Goal: Information Seeking & Learning: Understand process/instructions

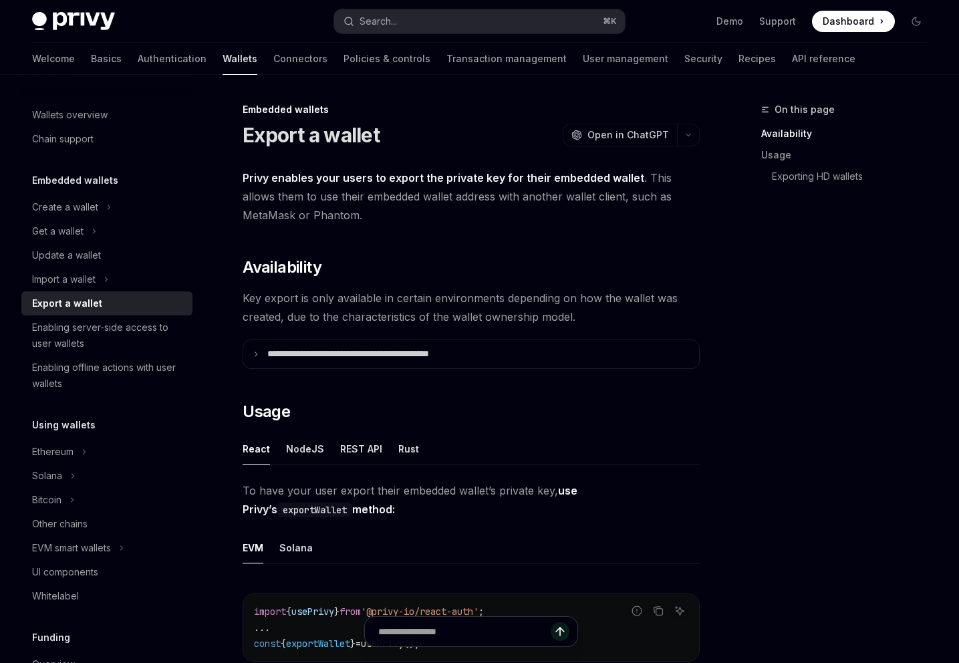
click at [624, 182] on strong "Privy enables your users to export the private key for their embedded wallet" at bounding box center [444, 177] width 402 height 13
click at [122, 297] on div "Export a wallet" at bounding box center [108, 303] width 152 height 16
type textarea "*"
click at [495, 23] on button "Search... ⌘ K" at bounding box center [479, 21] width 291 height 24
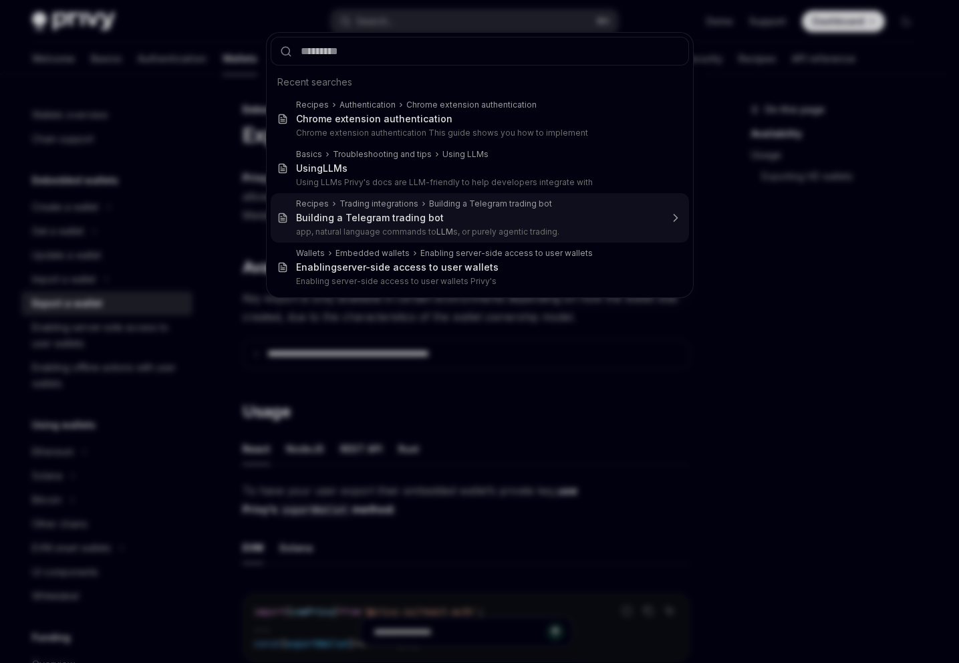
click at [394, 201] on div "Trading integrations" at bounding box center [379, 204] width 79 height 11
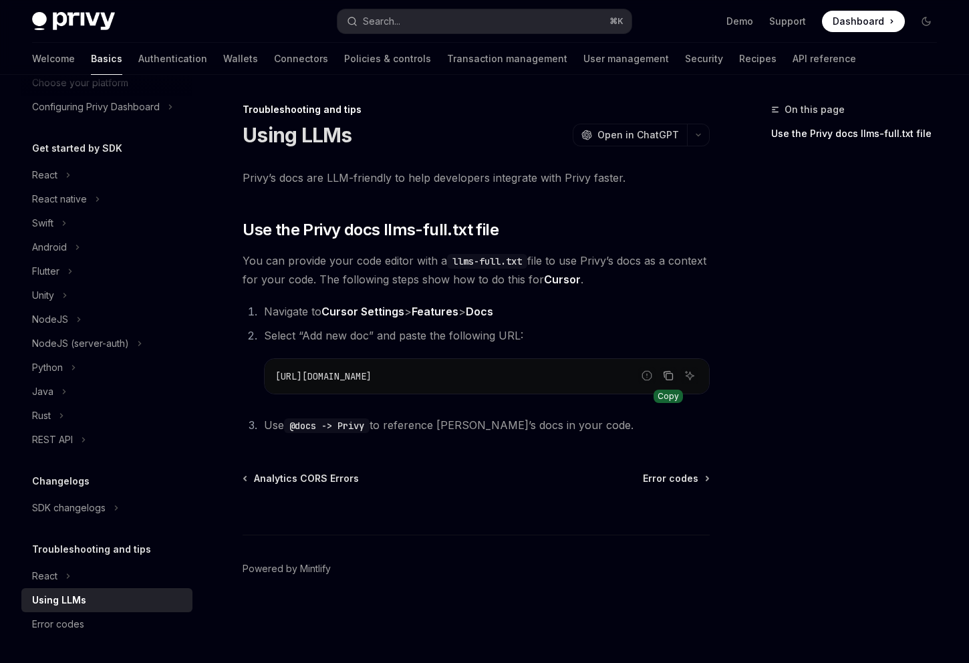
click at [668, 376] on icon "Copy the contents from the code block" at bounding box center [668, 375] width 11 height 11
click at [309, 333] on span "Select “Add new doc” and paste the following URL:" at bounding box center [393, 335] width 259 height 13
click at [311, 335] on span "Select “Add new doc” and paste the following URL:" at bounding box center [393, 335] width 259 height 13
drag, startPoint x: 311, startPoint y: 335, endPoint x: 366, endPoint y: 338, distance: 54.2
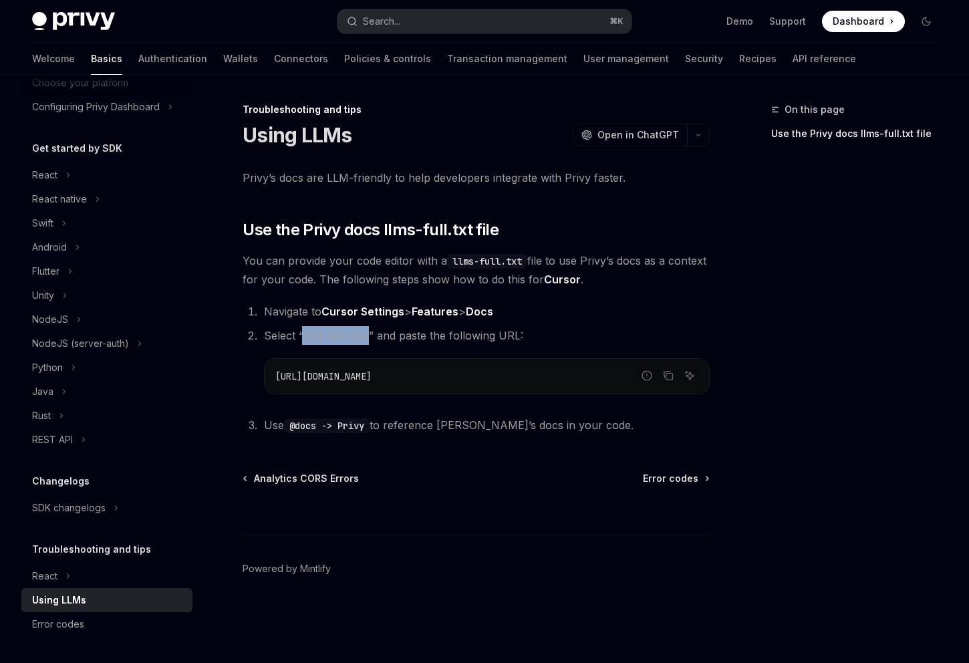
click at [366, 338] on span "Select “Add new doc” and paste the following URL:" at bounding box center [393, 335] width 259 height 13
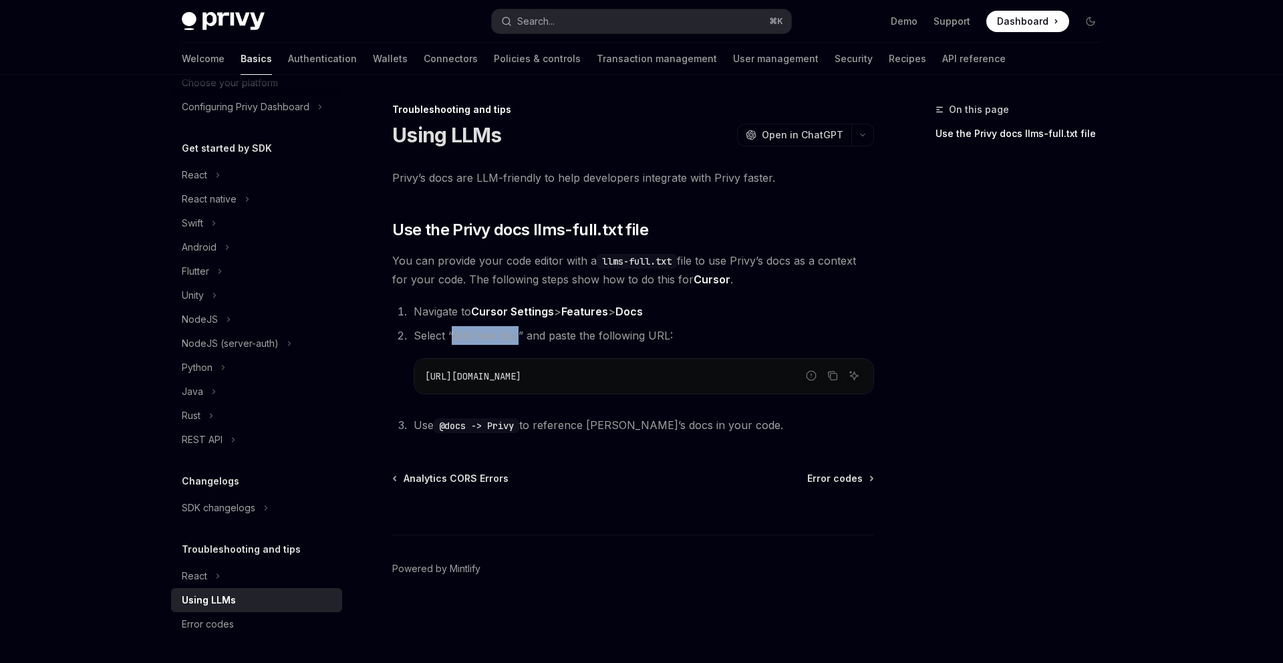
click at [631, 241] on div "Privy’s docs are LLM-friendly to help developers integrate with Privy faster. ​…" at bounding box center [633, 301] width 482 height 266
type textarea "*"
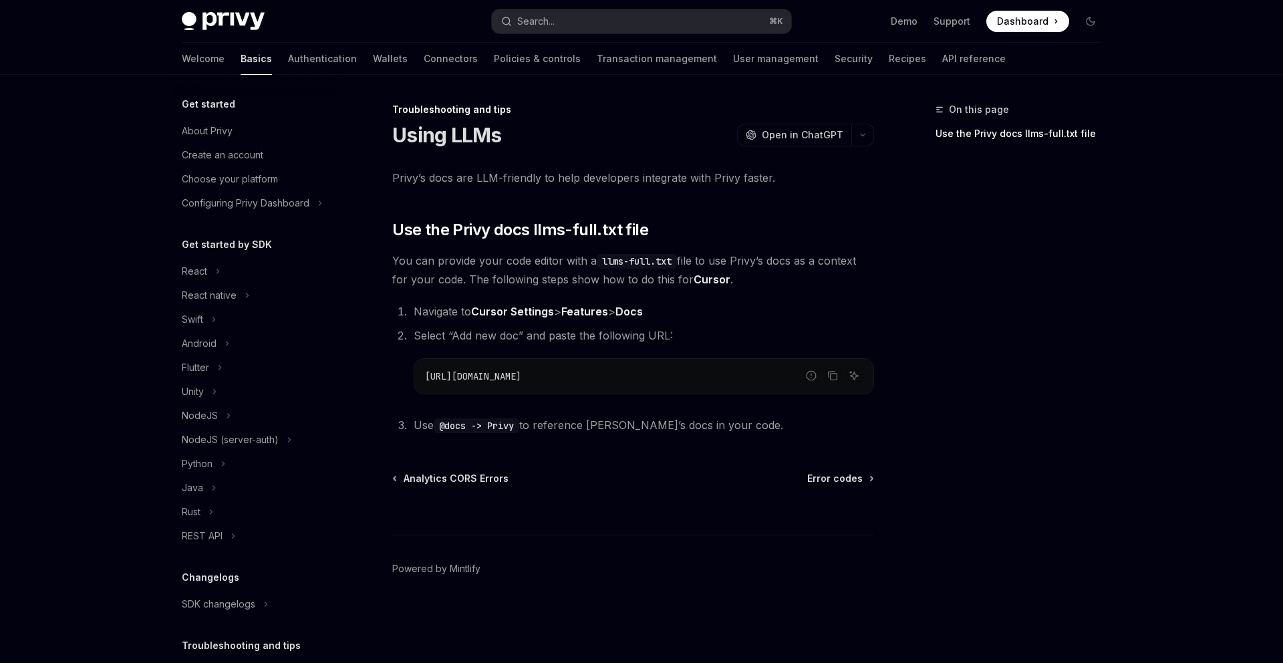
scroll to position [96, 0]
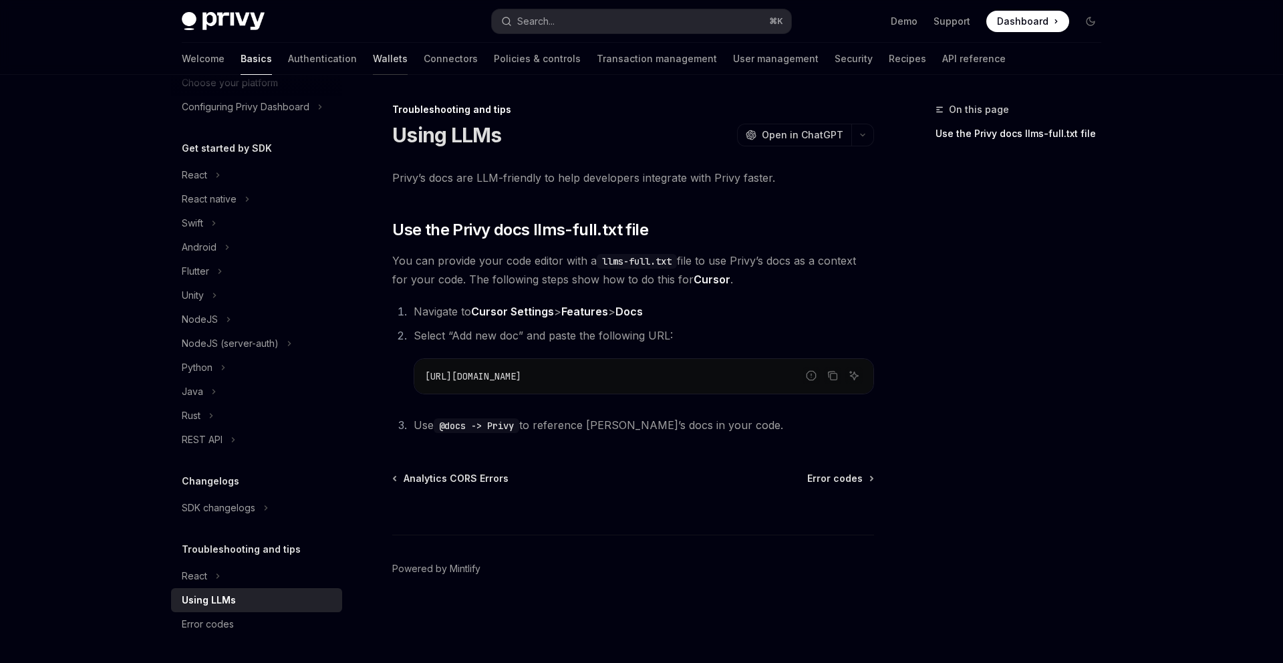
drag, startPoint x: 0, startPoint y: 0, endPoint x: 339, endPoint y: 59, distance: 344.1
click at [343, 52] on div "Welcome Basics Authentication Wallets Connectors Policies & controls Transactio…" at bounding box center [594, 59] width 824 height 32
click at [373, 59] on link "Wallets" at bounding box center [390, 59] width 35 height 32
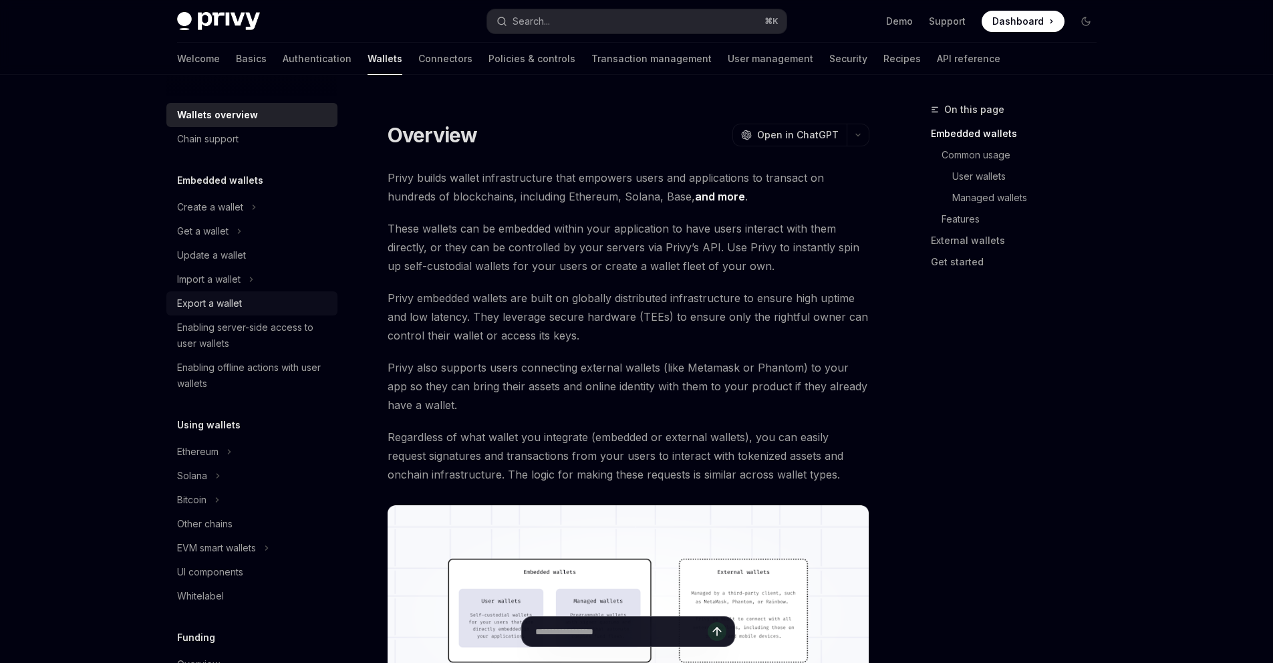
click at [222, 301] on div "Export a wallet" at bounding box center [209, 303] width 65 height 16
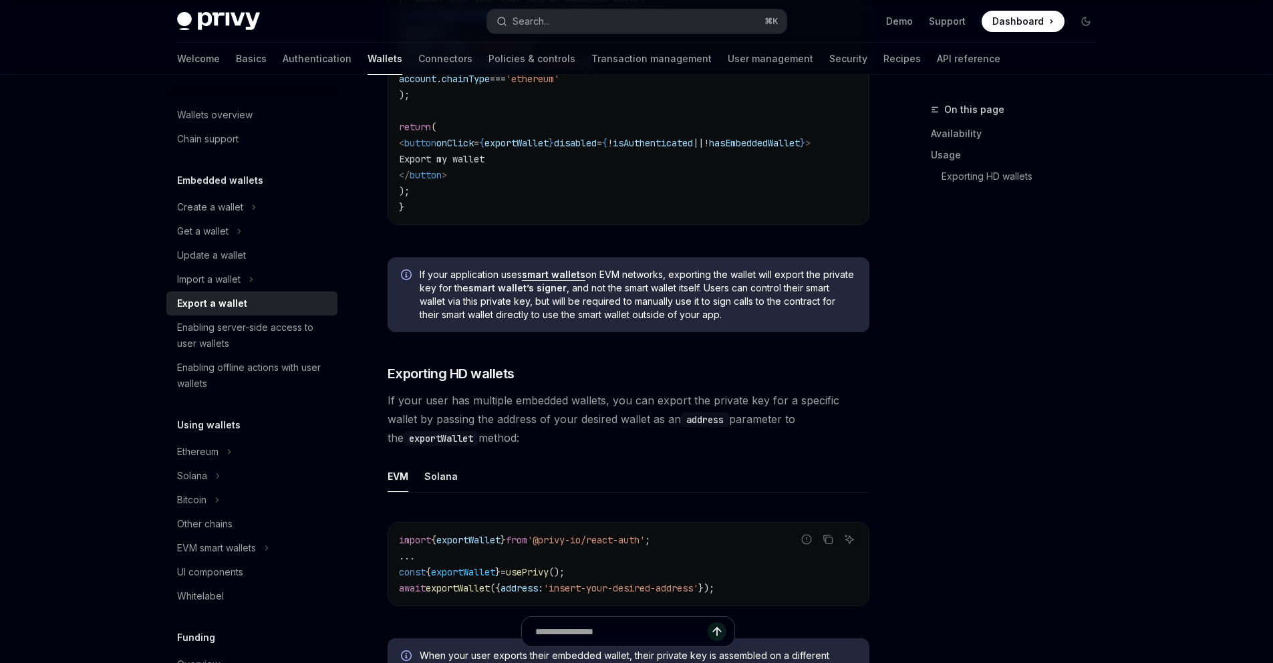
scroll to position [1037, 0]
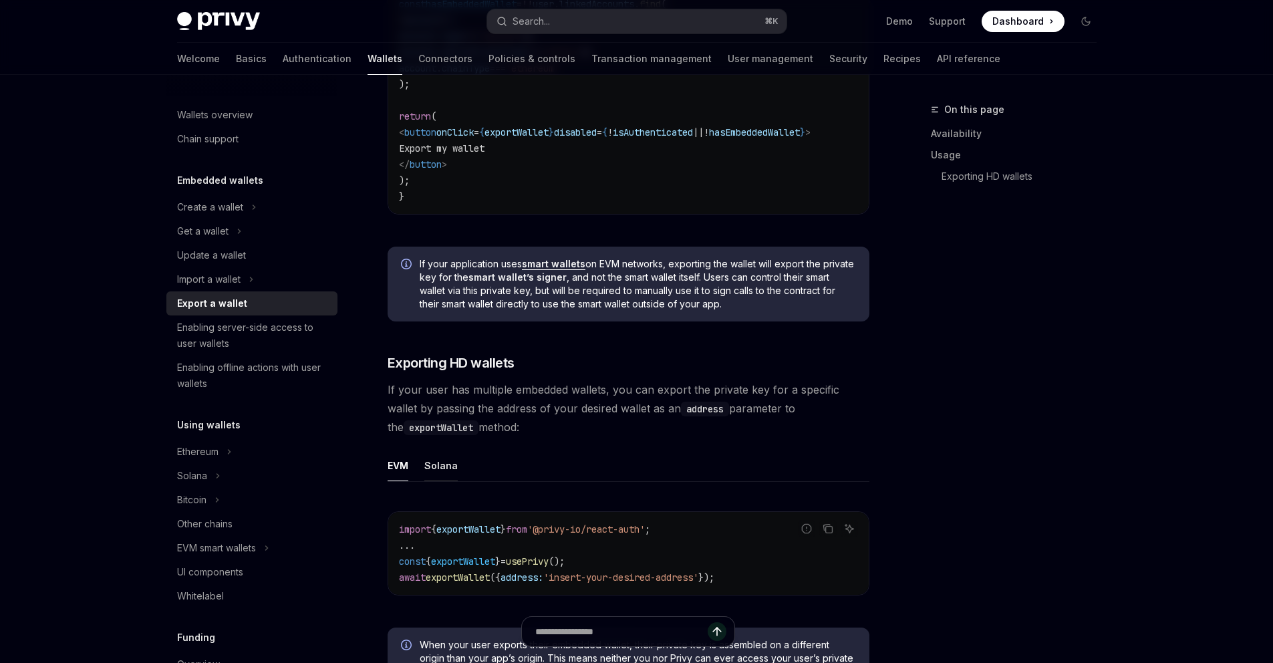
click at [446, 474] on div "Solana" at bounding box center [440, 465] width 33 height 31
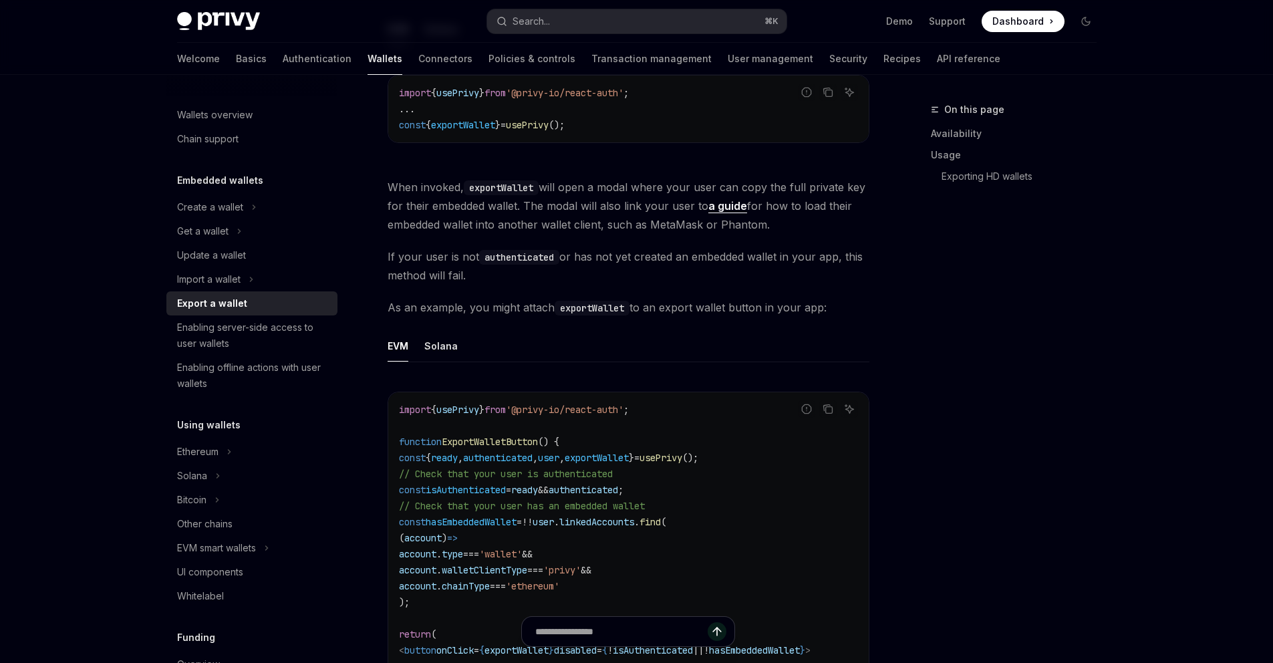
scroll to position [497, 0]
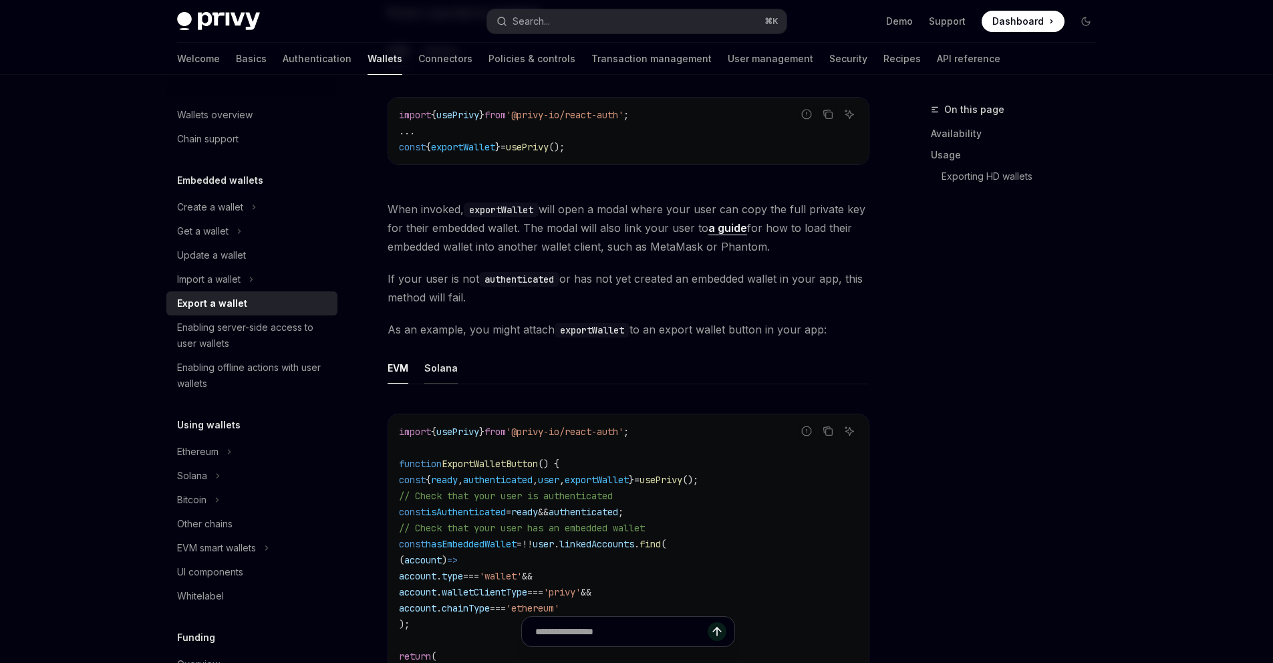
click at [432, 370] on div "Solana" at bounding box center [440, 367] width 33 height 31
type textarea "*"
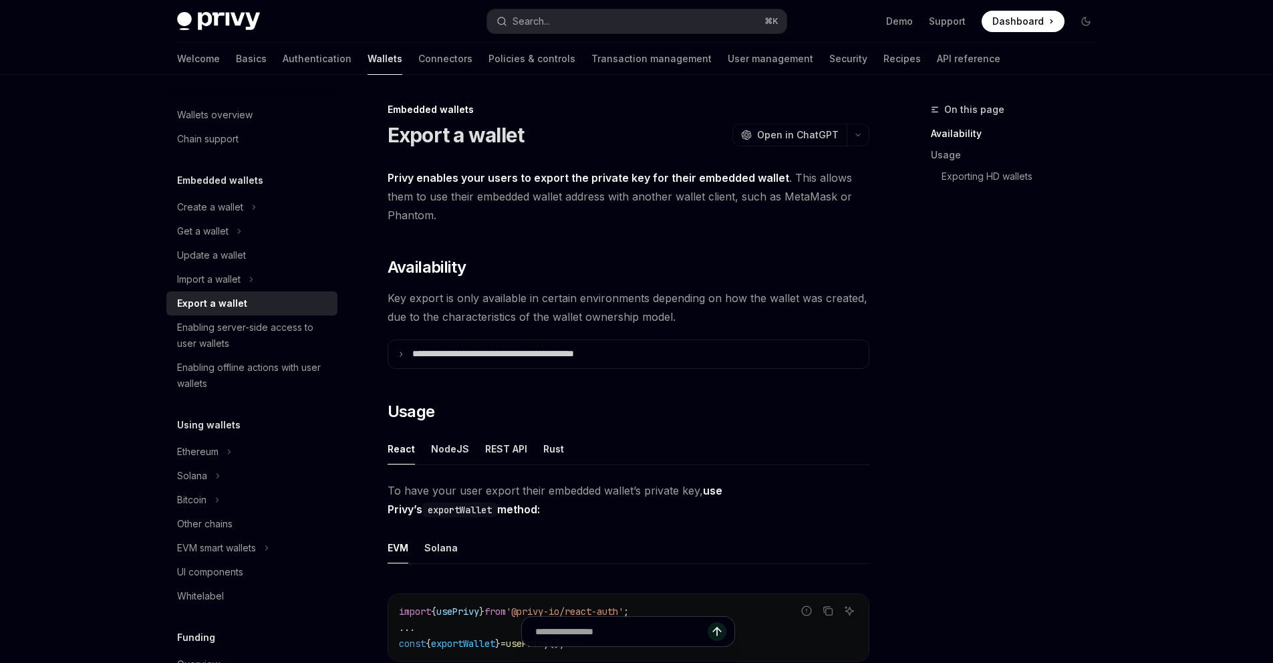
click at [271, 297] on div "Export a wallet" at bounding box center [253, 303] width 152 height 16
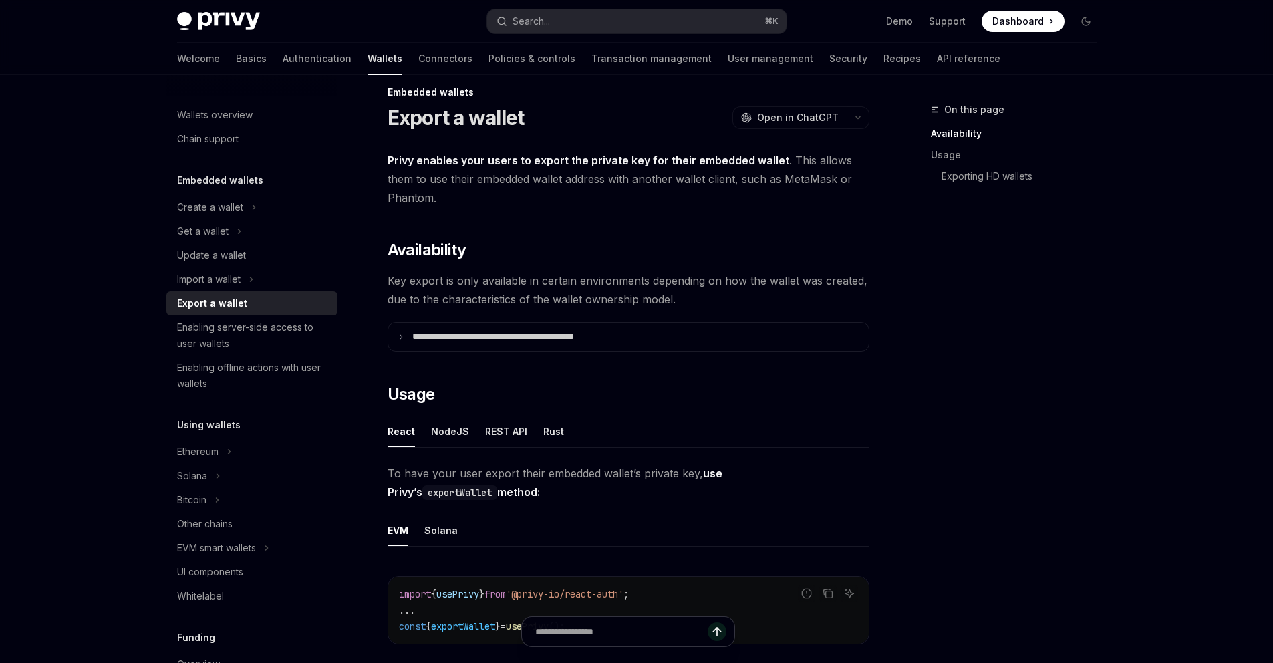
scroll to position [120, 0]
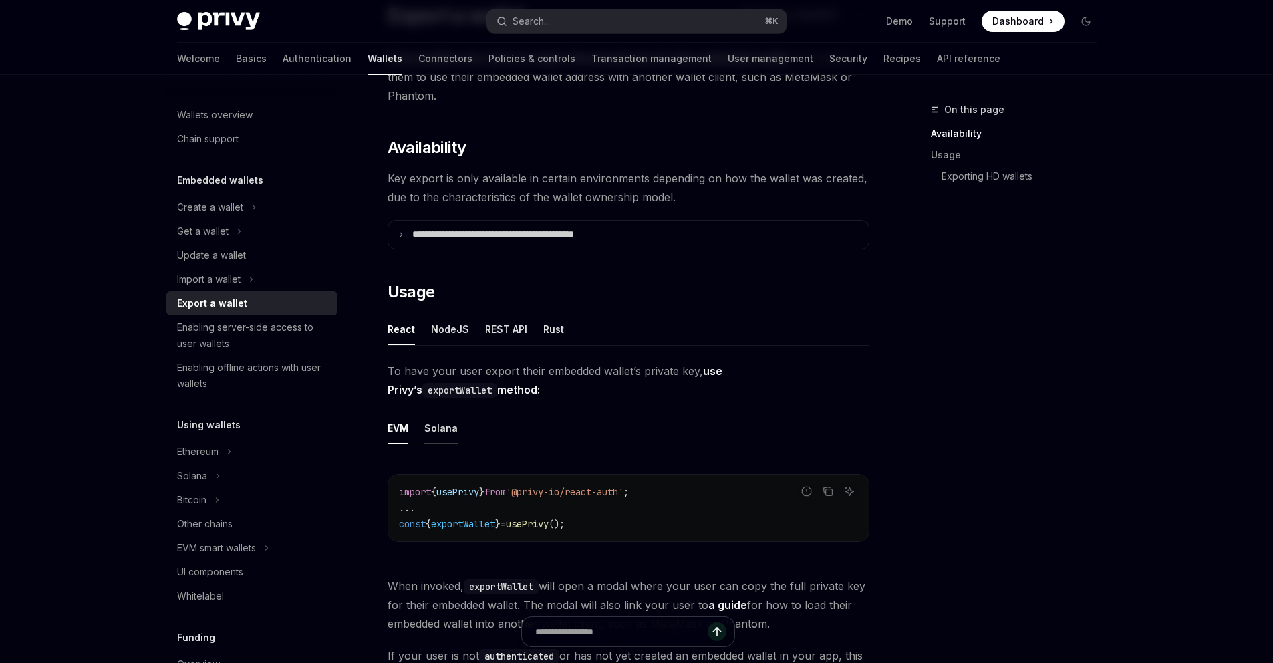
click at [443, 430] on div "Solana" at bounding box center [440, 427] width 33 height 31
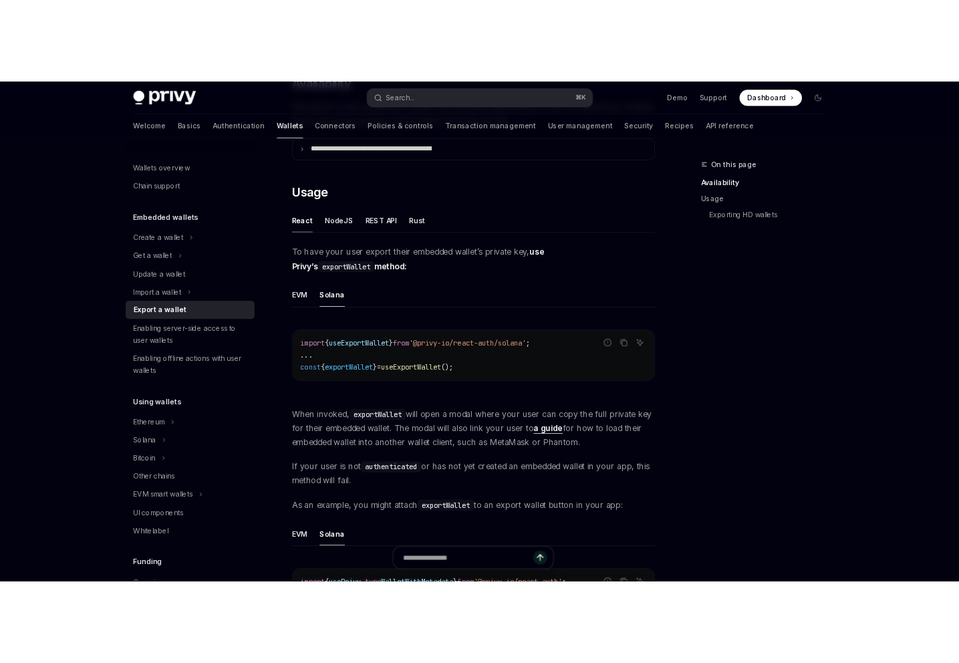
scroll to position [278, 0]
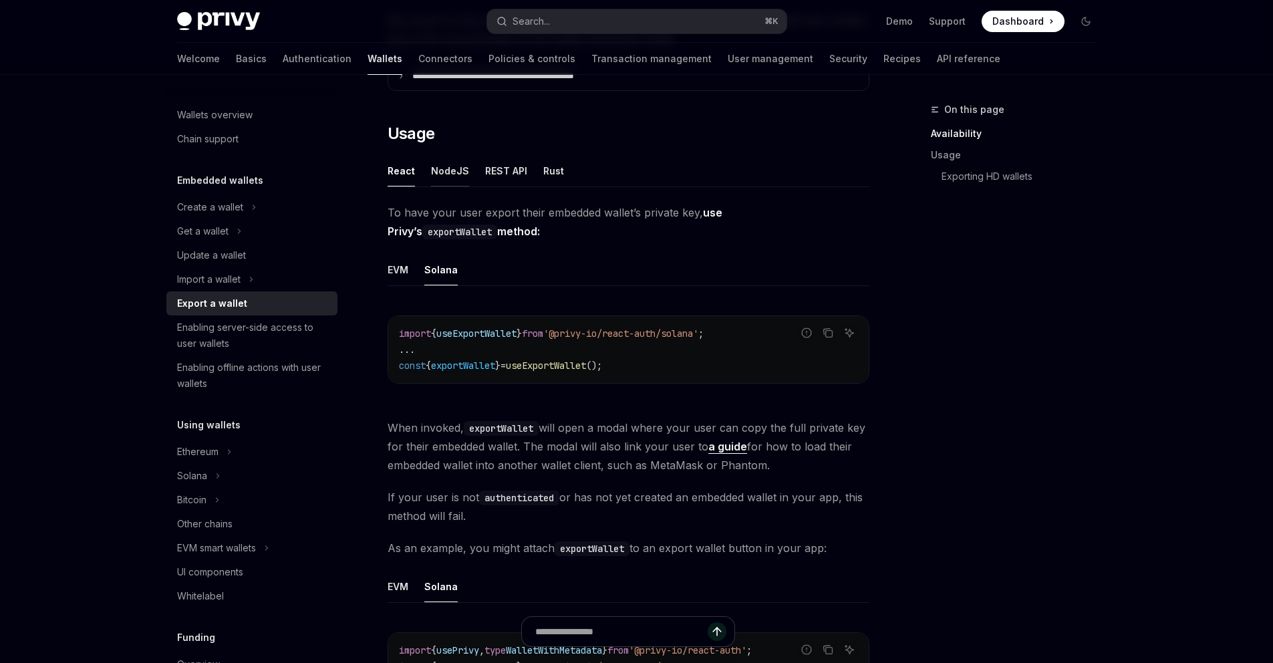
click at [446, 172] on div "NodeJS" at bounding box center [450, 170] width 38 height 31
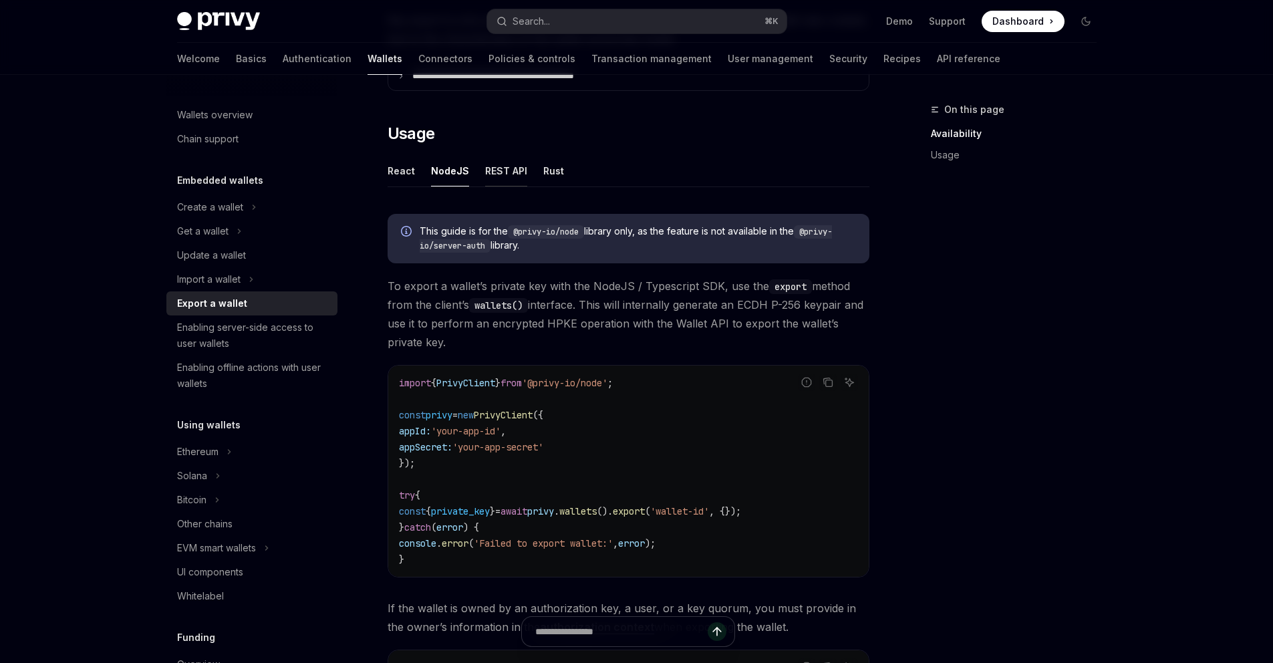
click at [503, 171] on div "REST API" at bounding box center [506, 170] width 42 height 31
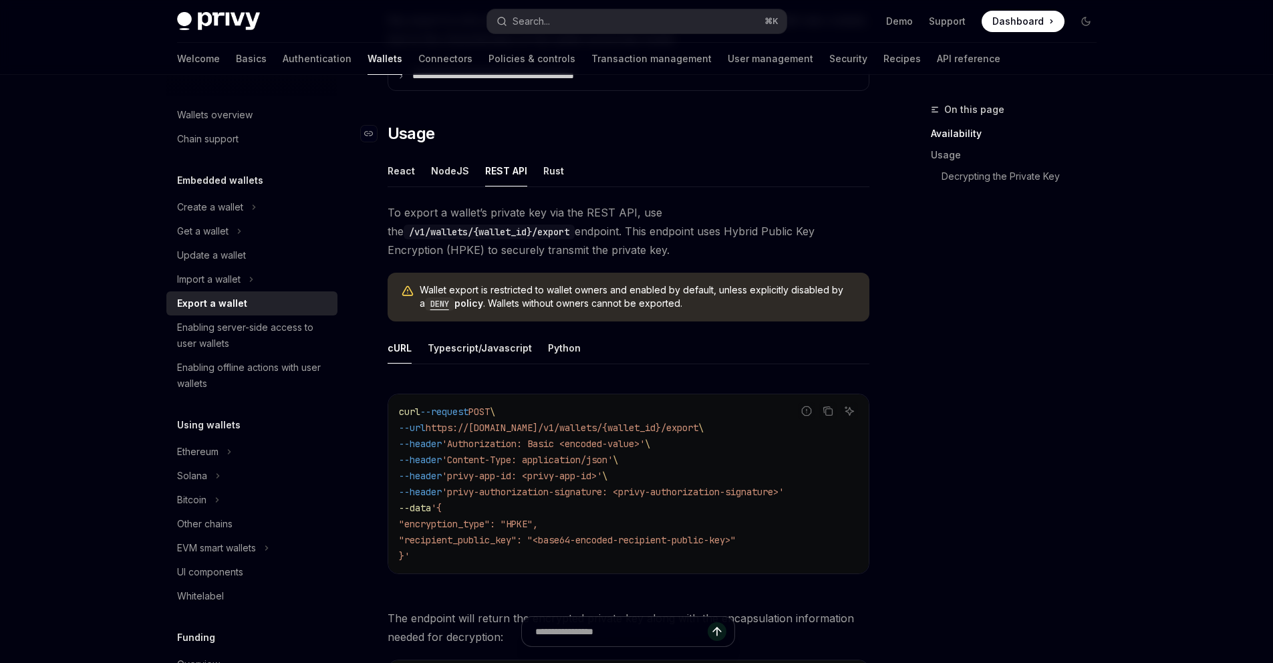
click at [574, 141] on h2 "​ Usage" at bounding box center [629, 133] width 482 height 21
click at [446, 170] on div "NodeJS" at bounding box center [450, 170] width 38 height 31
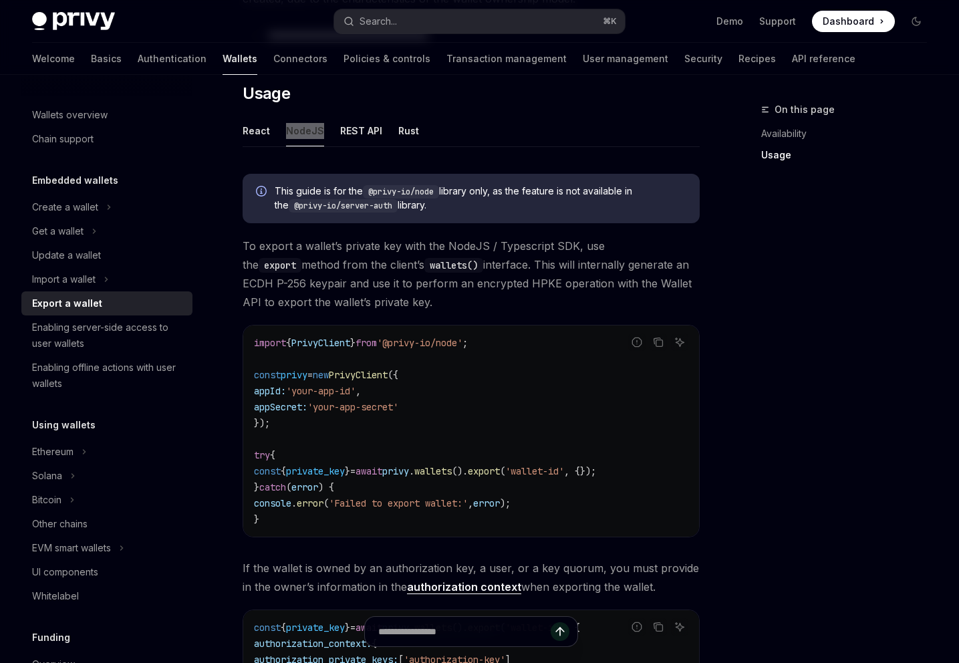
scroll to position [356, 0]
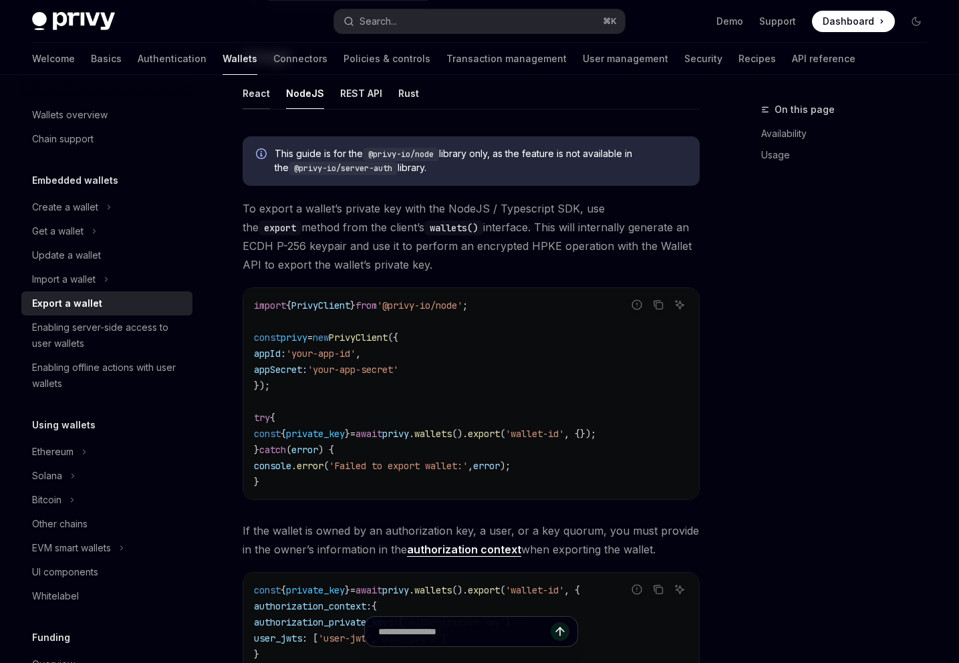
click at [262, 92] on div "React" at bounding box center [256, 93] width 27 height 31
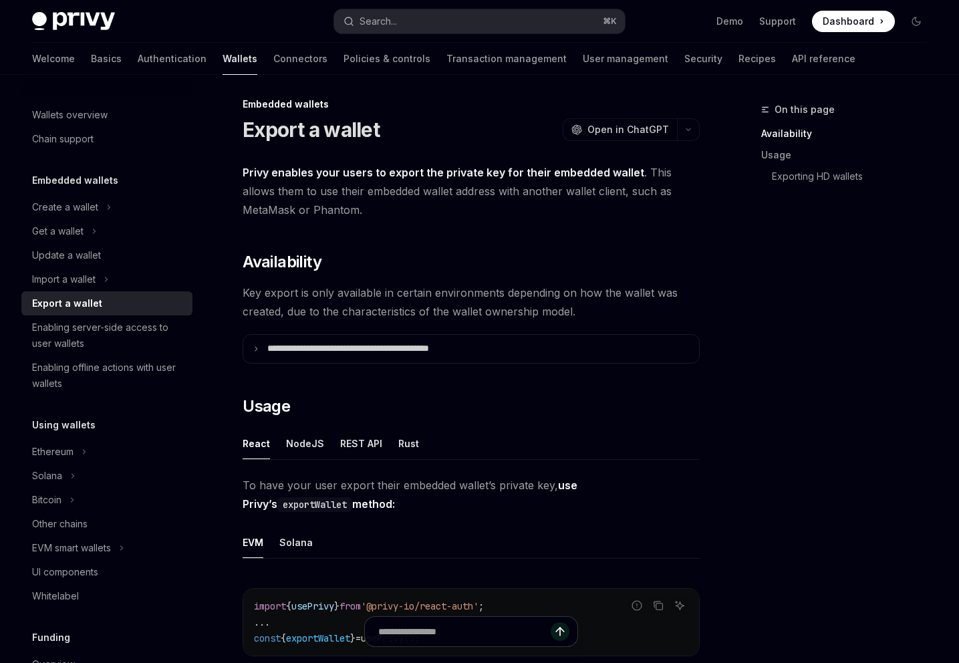
scroll to position [8, 0]
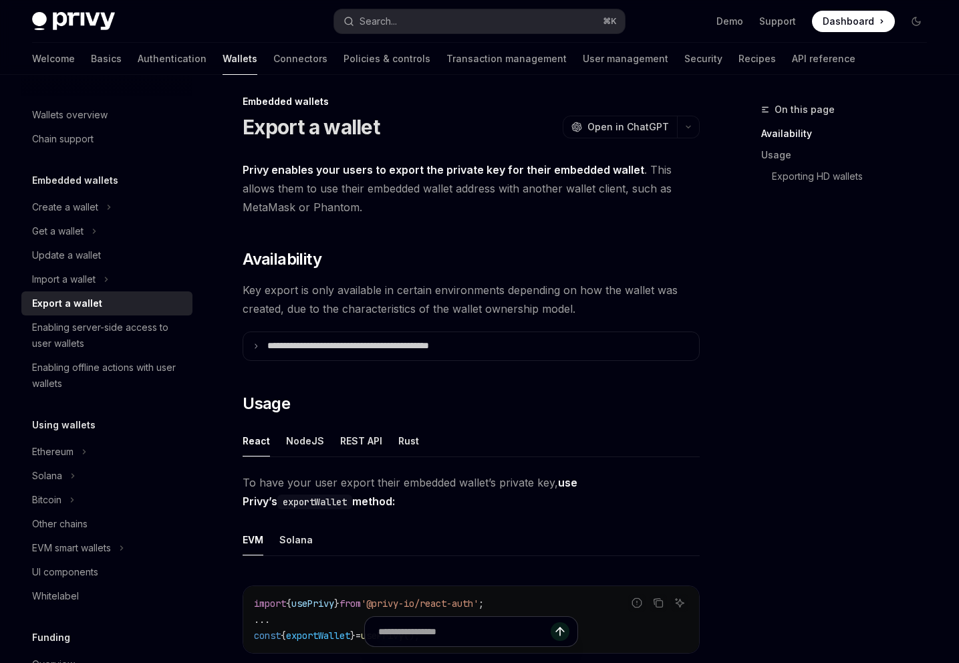
click at [255, 533] on div "EVM" at bounding box center [253, 539] width 21 height 31
click at [291, 539] on div "Solana" at bounding box center [295, 539] width 33 height 31
click at [298, 441] on div "NodeJS" at bounding box center [305, 440] width 38 height 31
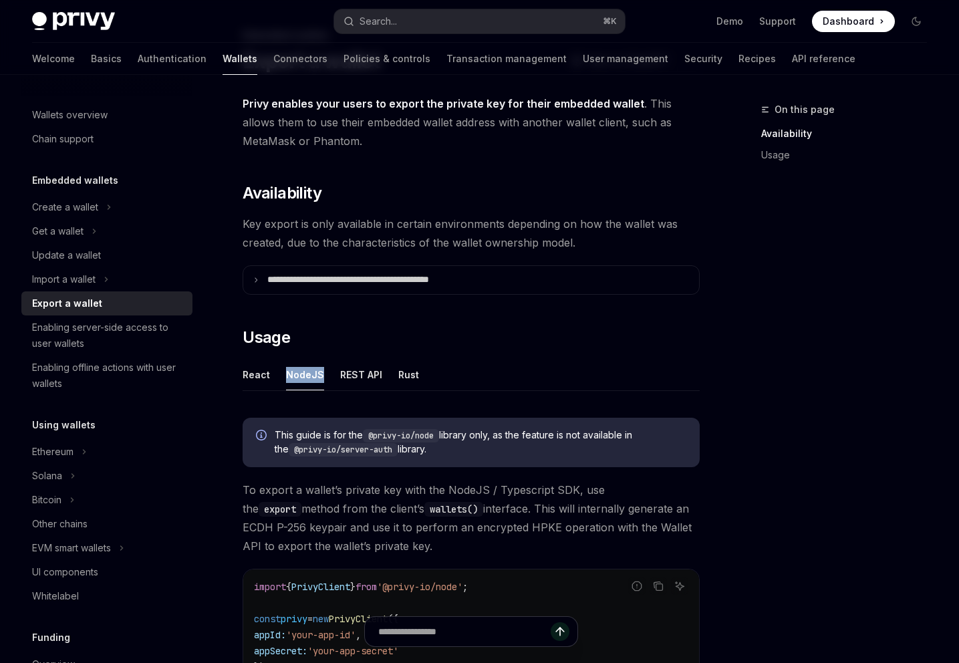
scroll to position [73, 0]
click at [358, 371] on div "REST API" at bounding box center [361, 375] width 42 height 31
type textarea "*"
